Goal: Check status: Check status

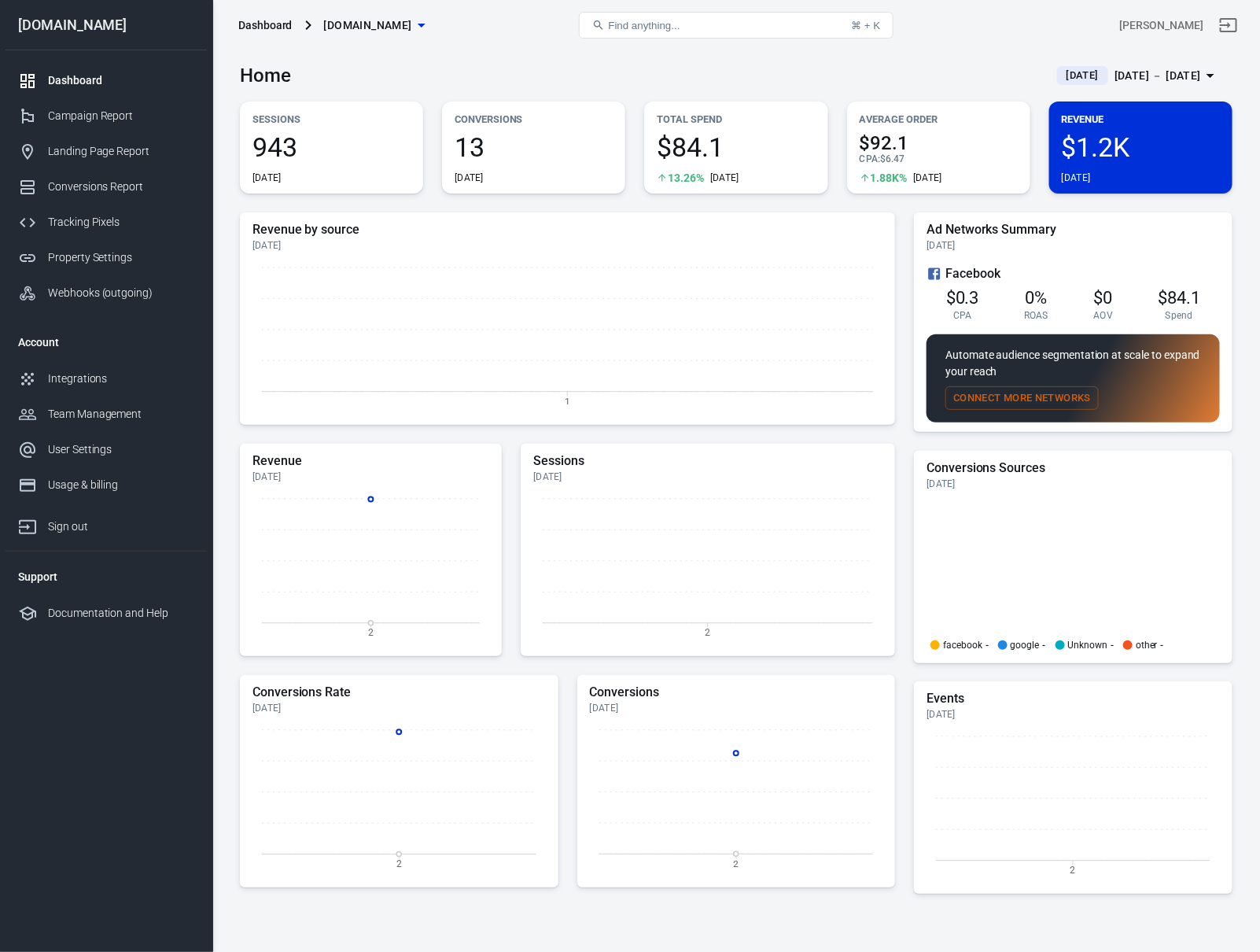
click at [1152, 66] on div "[DATE] － [DATE]" at bounding box center [1158, 76] width 87 height 19
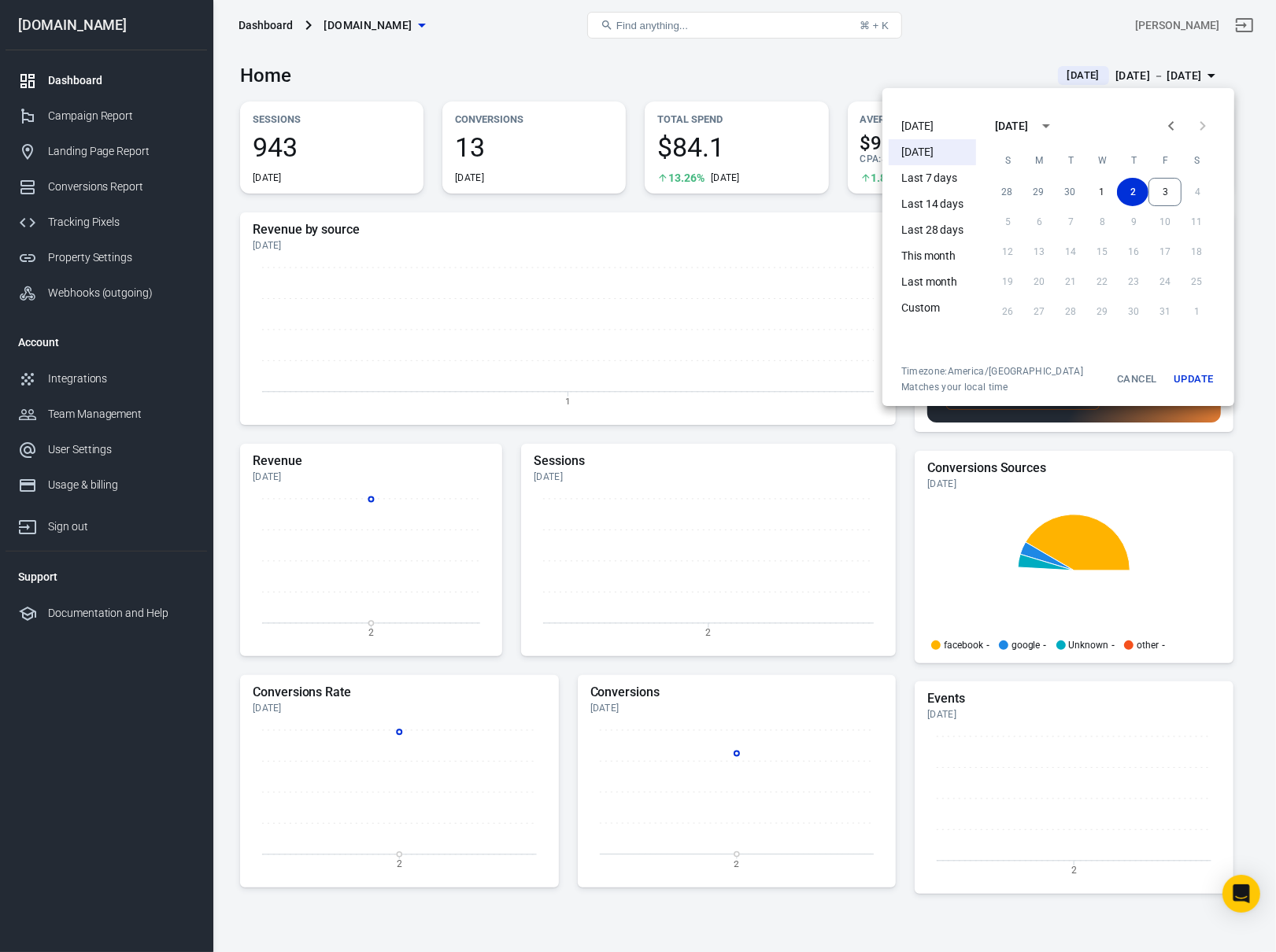
click at [804, 109] on div at bounding box center [638, 476] width 1276 height 952
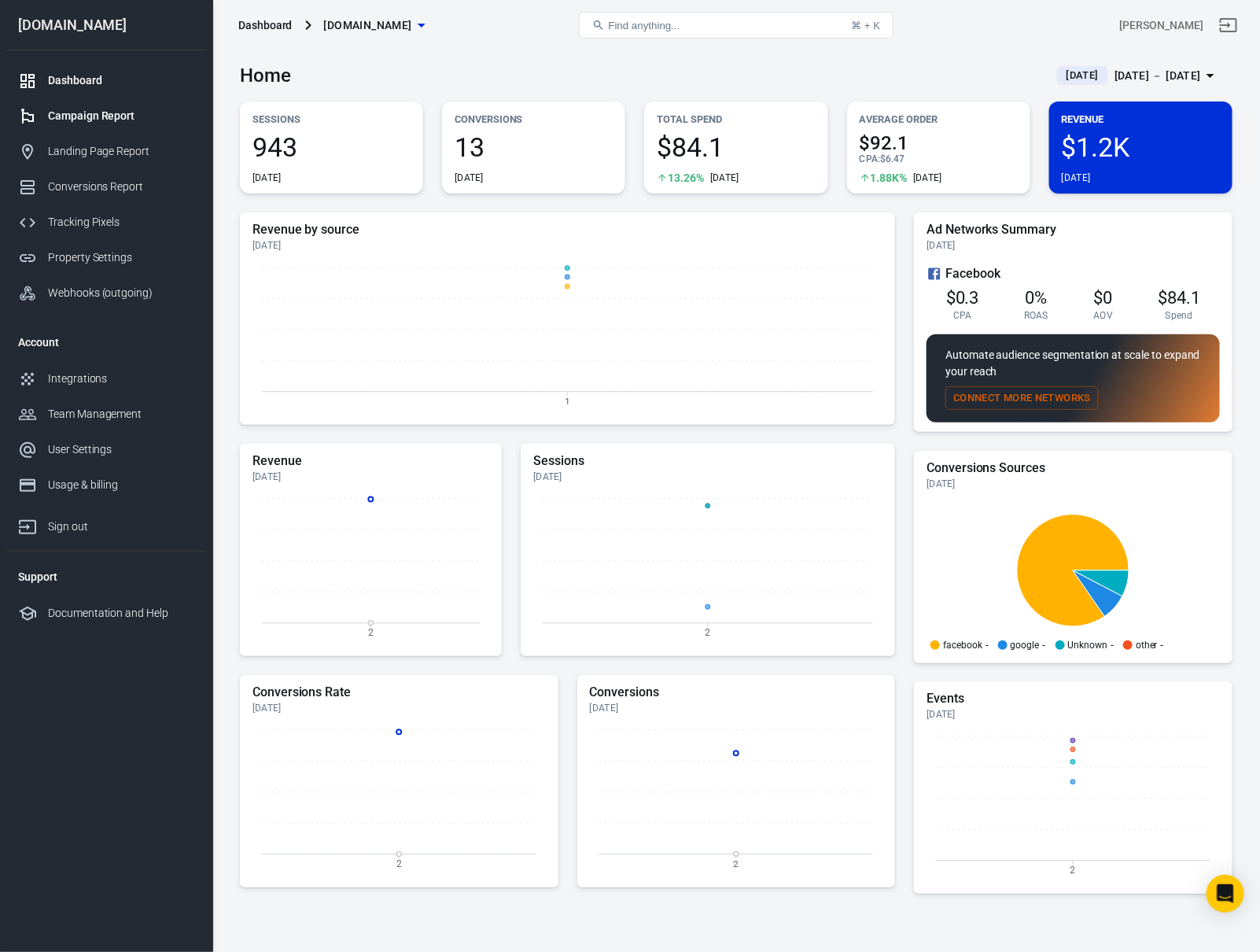
click at [102, 114] on div "Campaign Report" at bounding box center [121, 116] width 146 height 16
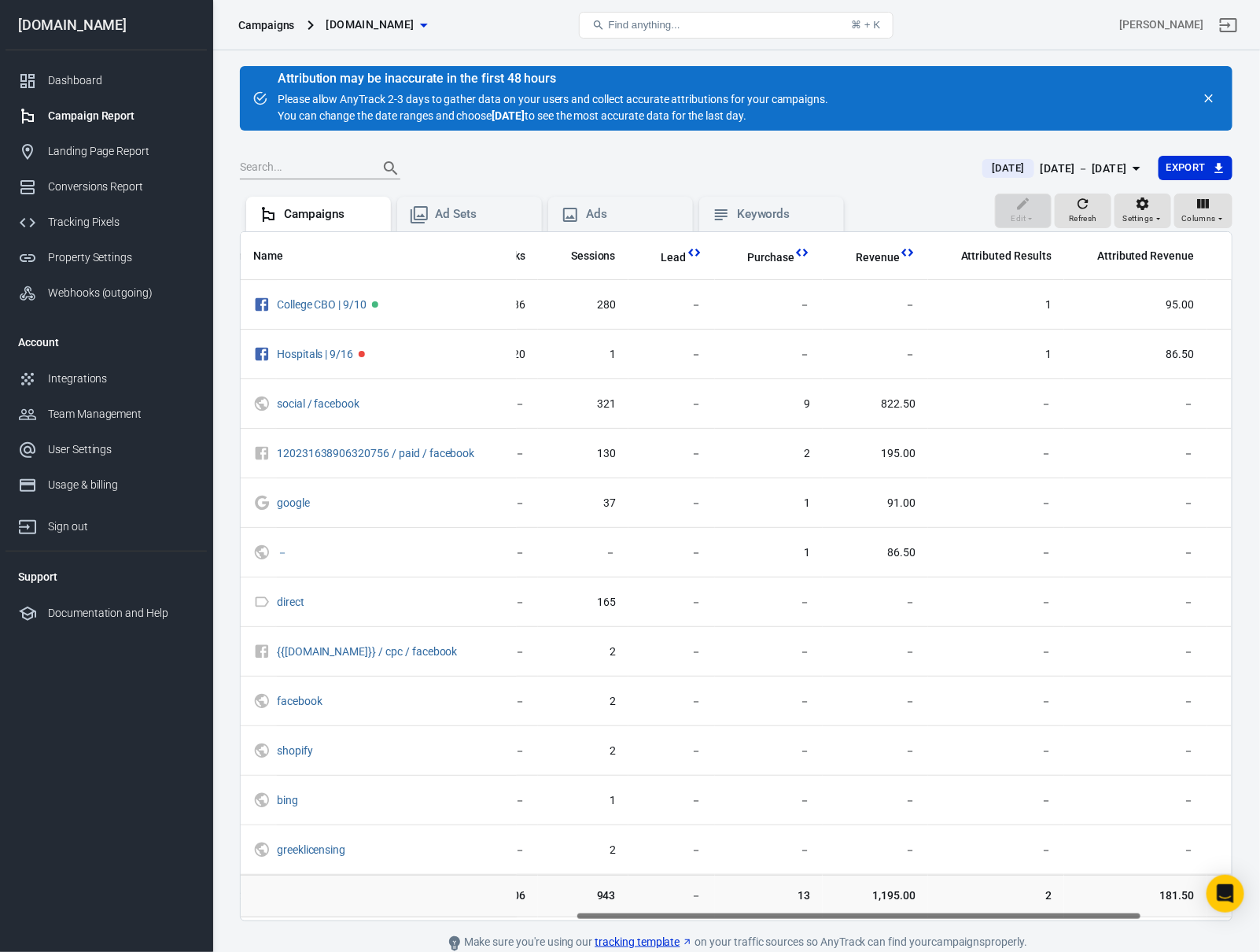
scroll to position [0, 742]
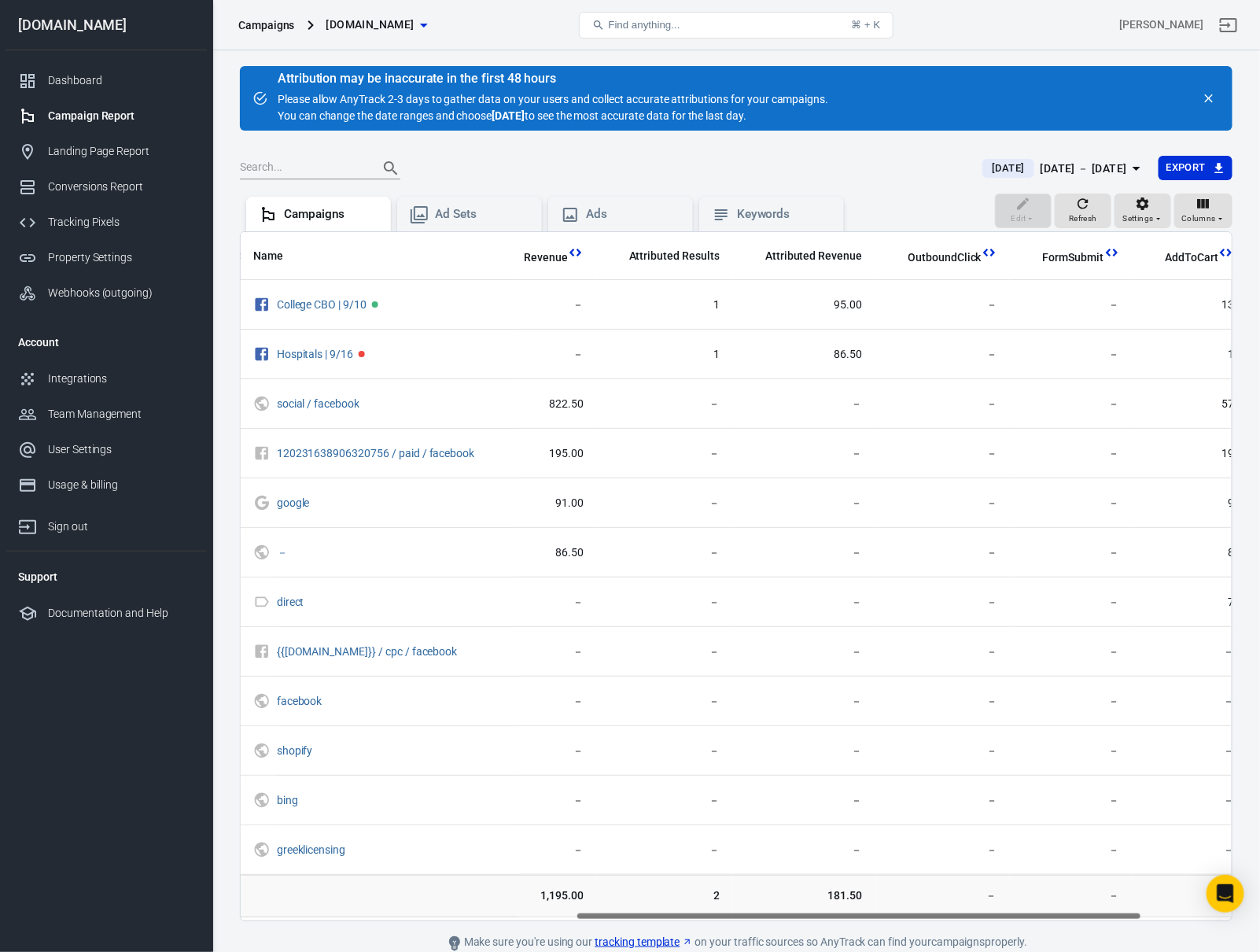
drag, startPoint x: 661, startPoint y: 913, endPoint x: 1370, endPoint y: 822, distance: 714.8
click at [1260, 822] on html "Campaigns [DOMAIN_NAME] Find anything... ⌘ + K [PERSON_NAME] [DOMAIN_NAME] Dash…" at bounding box center [630, 510] width 1260 height 1020
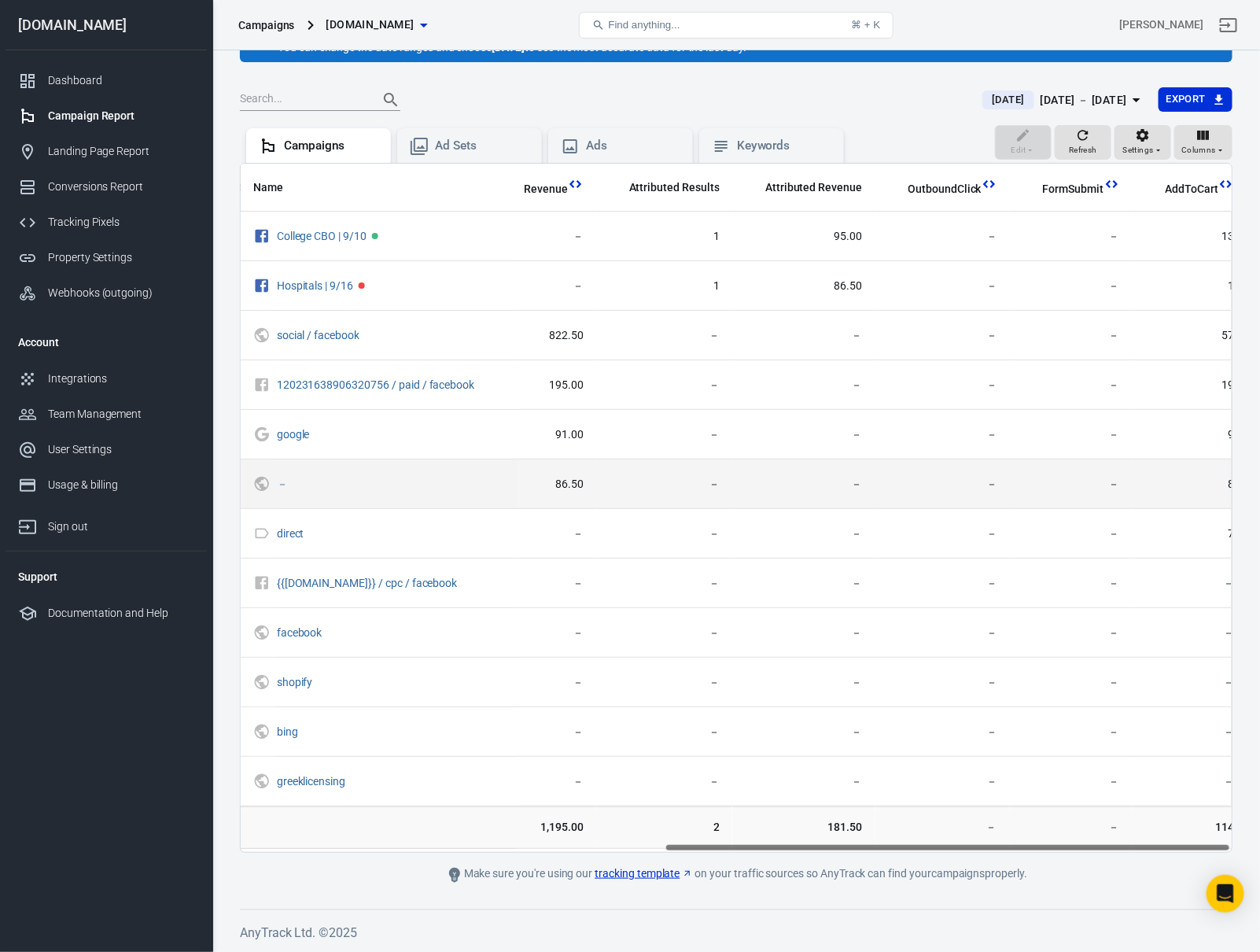
scroll to position [0, 0]
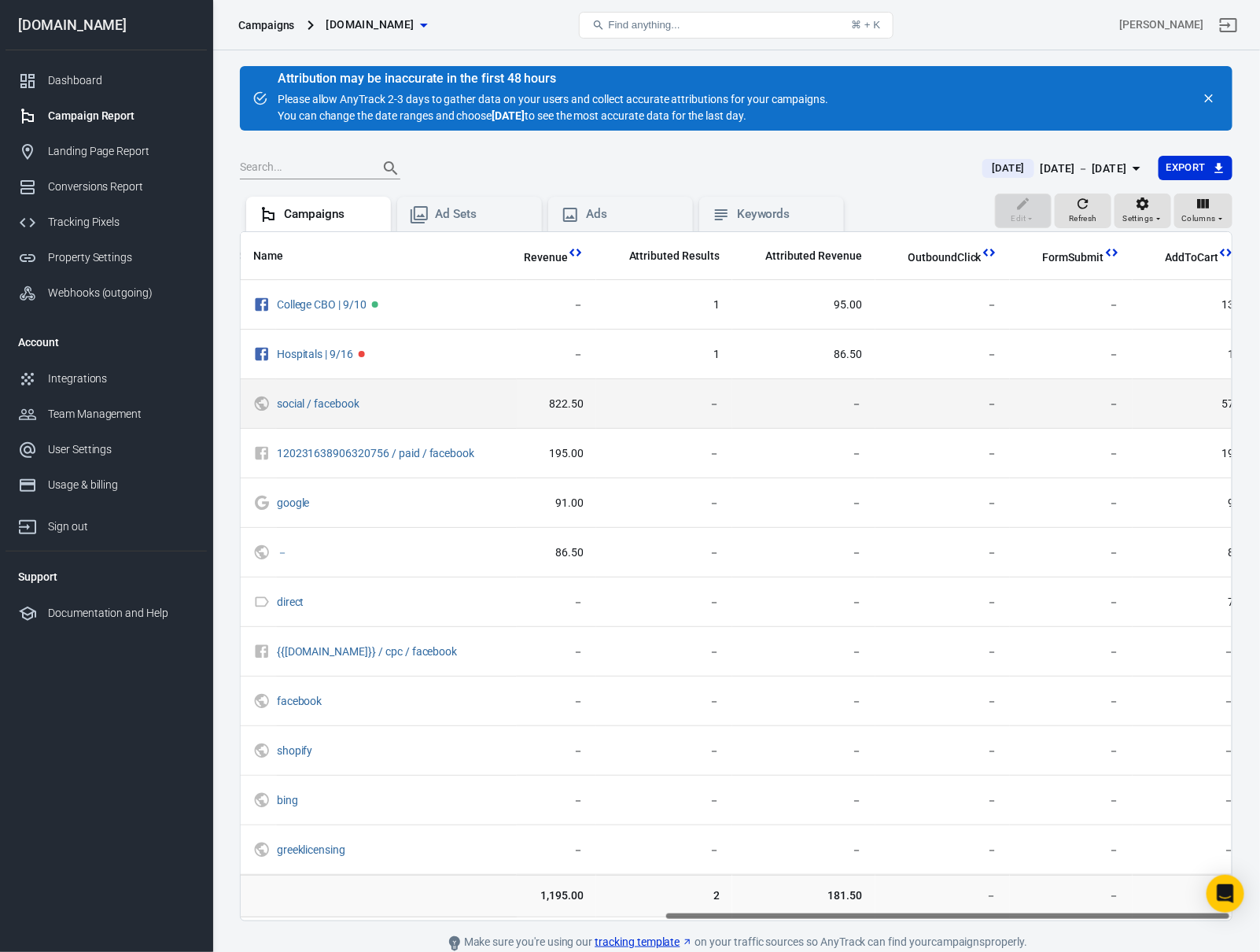
click at [907, 393] on td "－" at bounding box center [943, 403] width 135 height 49
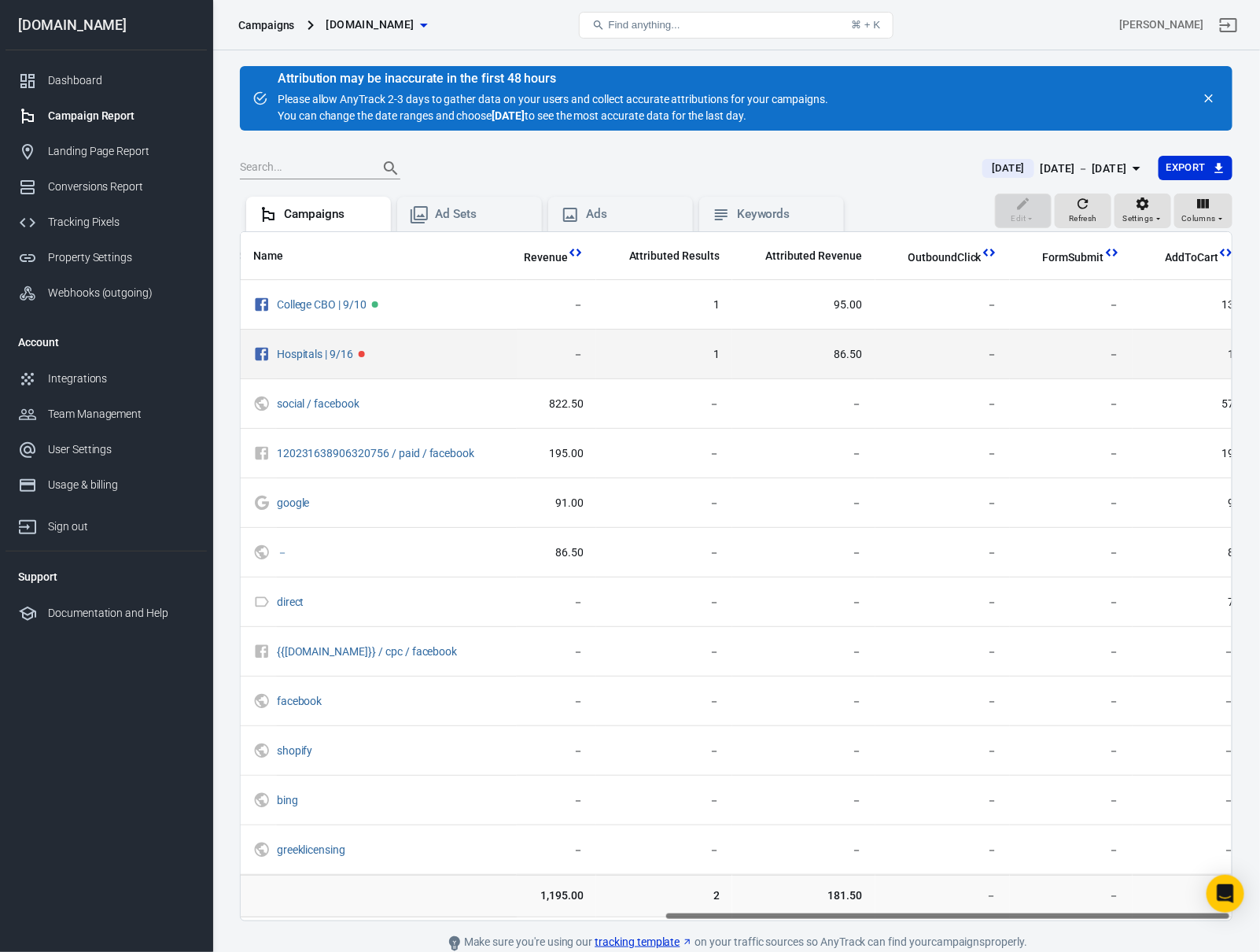
click at [814, 344] on td "86.50" at bounding box center [804, 353] width 142 height 49
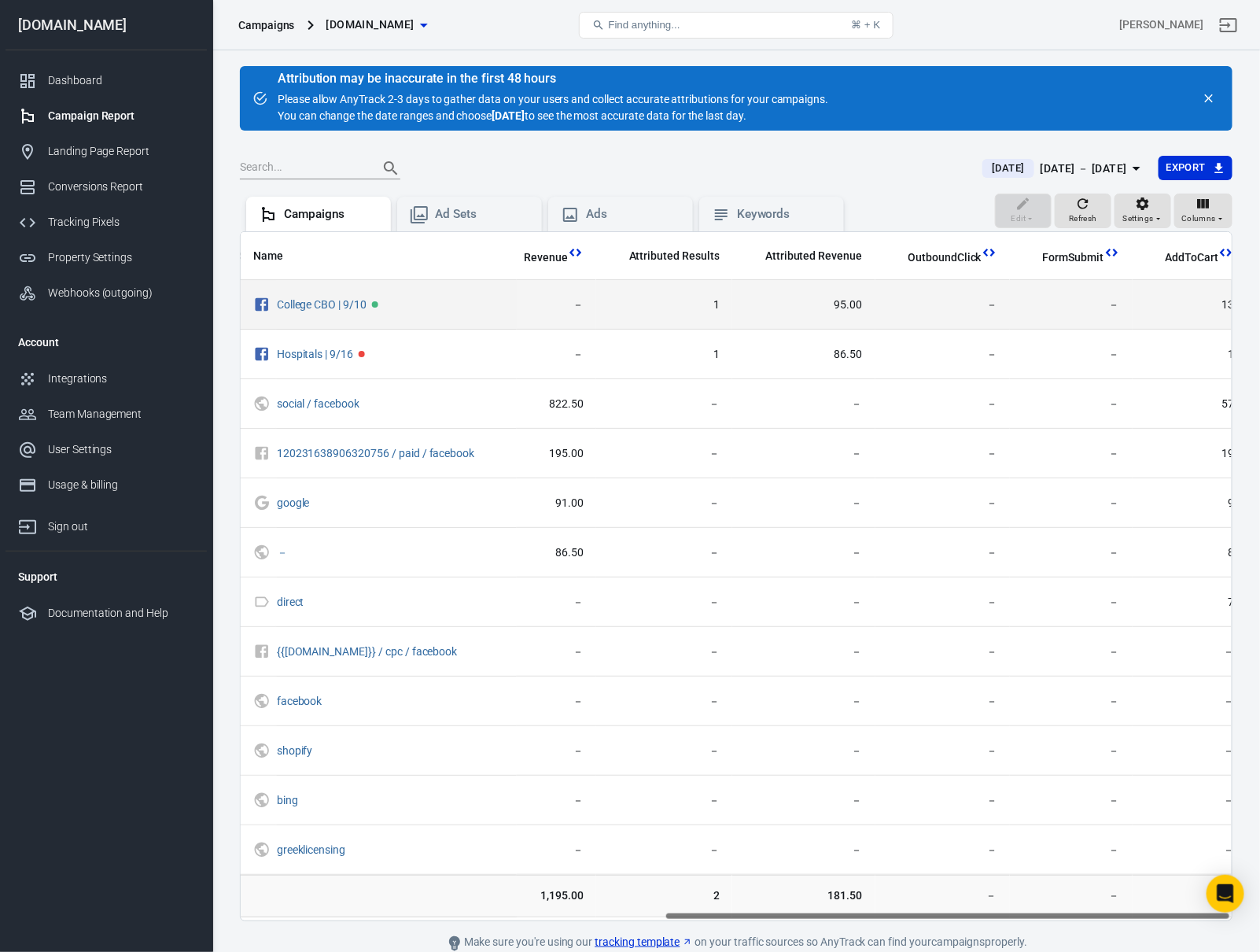
click at [825, 312] on span "95.00" at bounding box center [804, 305] width 117 height 15
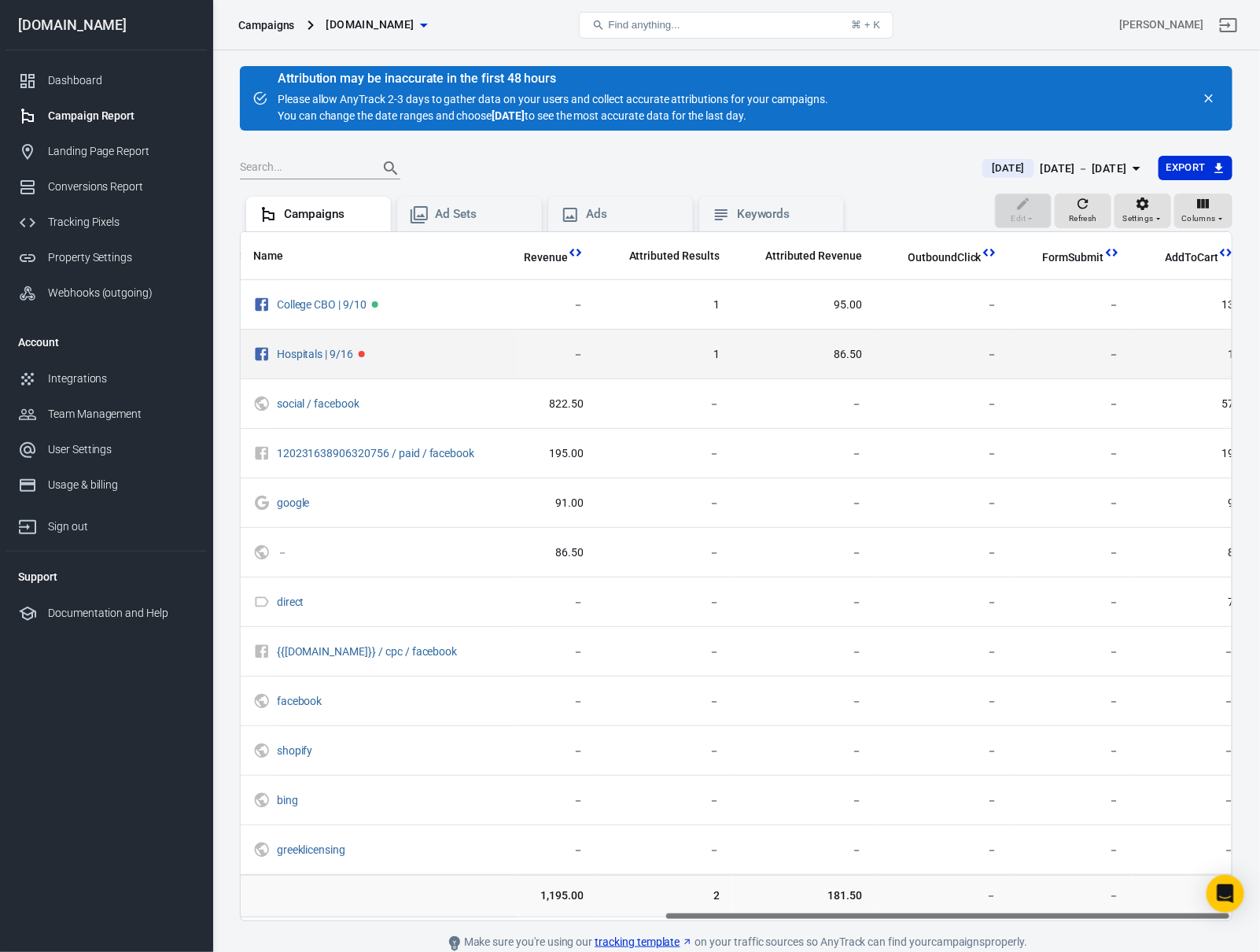
click at [855, 339] on td "86.50" at bounding box center [804, 353] width 142 height 49
